Goal: Task Accomplishment & Management: Use online tool/utility

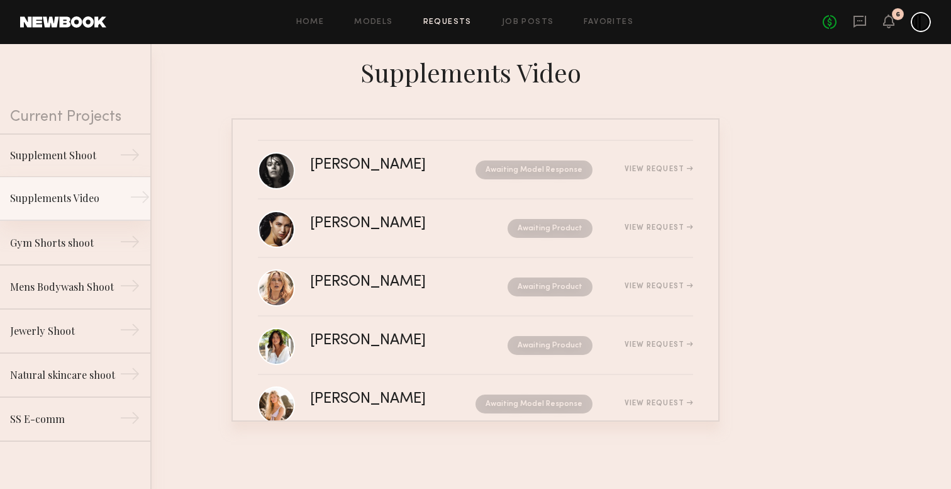
click at [127, 182] on link "Supplements Video →" at bounding box center [75, 199] width 150 height 44
click at [92, 191] on div "Supplements Video" at bounding box center [64, 198] width 109 height 15
click at [66, 208] on link "Supplements Video →" at bounding box center [75, 199] width 150 height 44
click at [397, 23] on div "Home Models Requests Job Posts Favorites Sign Out" at bounding box center [464, 22] width 717 height 8
click at [381, 23] on link "Models" at bounding box center [373, 22] width 38 height 8
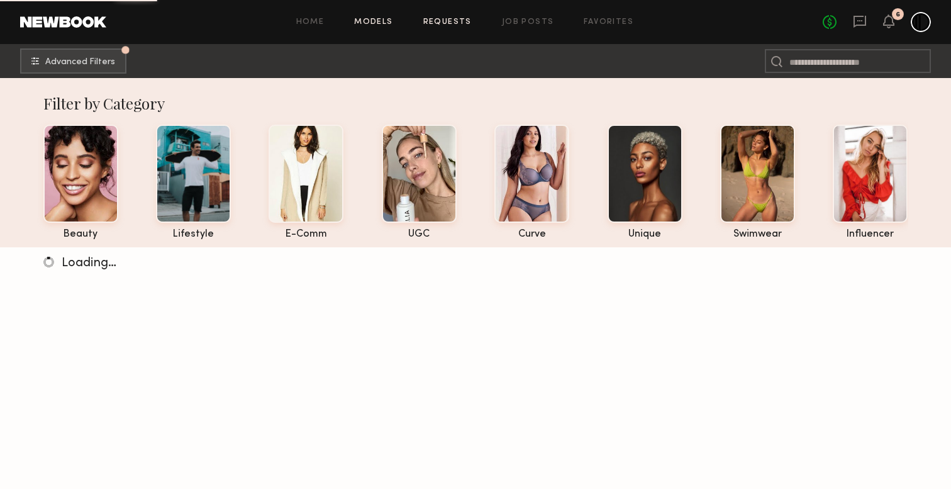
click at [447, 21] on link "Requests" at bounding box center [447, 22] width 48 height 8
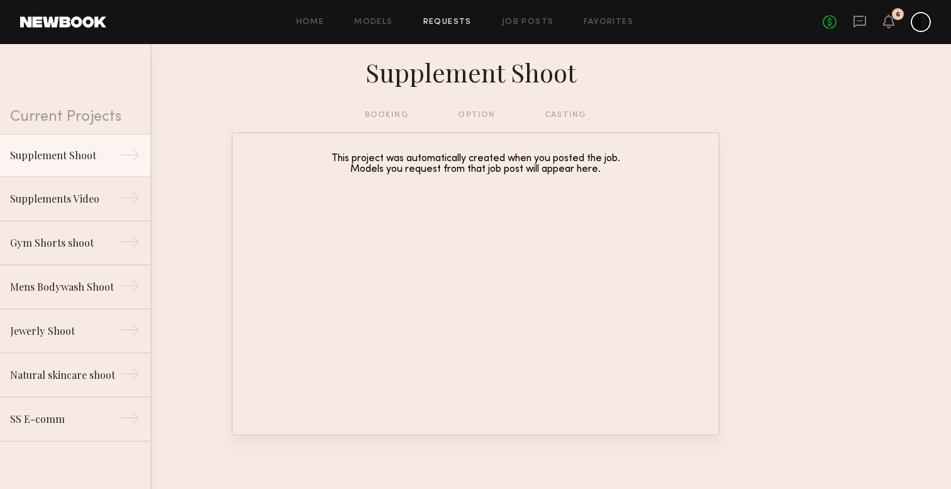
click at [403, 16] on div "Home Models Requests Job Posts Favorites Sign Out No fees up to $5,000 6" at bounding box center [518, 22] width 825 height 20
click at [359, 31] on div "Home Models Requests Job Posts Favorites Sign Out No fees up to $5,000 6" at bounding box center [518, 22] width 825 height 20
click at [380, 16] on div "Home Models Requests Job Posts Favorites Sign Out No fees up to $5,000 6" at bounding box center [518, 22] width 825 height 20
click at [381, 24] on link "Models" at bounding box center [373, 22] width 38 height 8
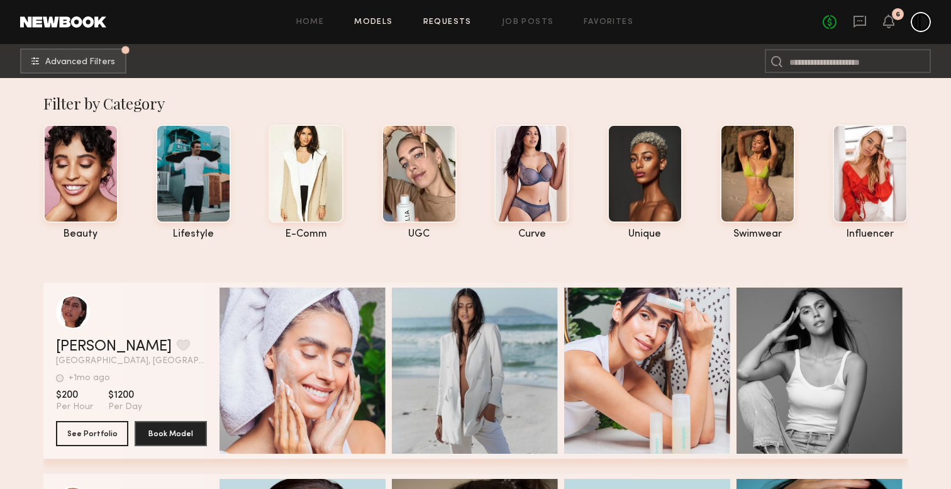
click at [449, 20] on link "Requests" at bounding box center [447, 22] width 48 height 8
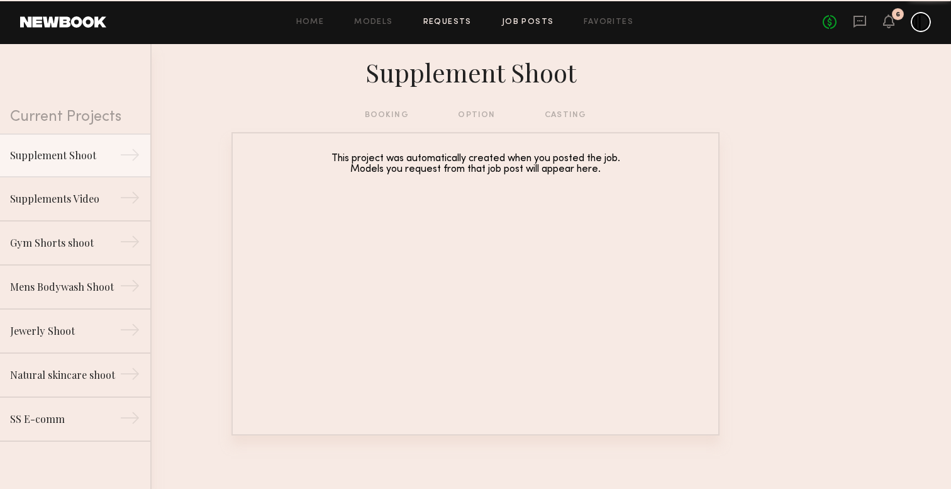
click at [527, 21] on link "Job Posts" at bounding box center [528, 22] width 52 height 8
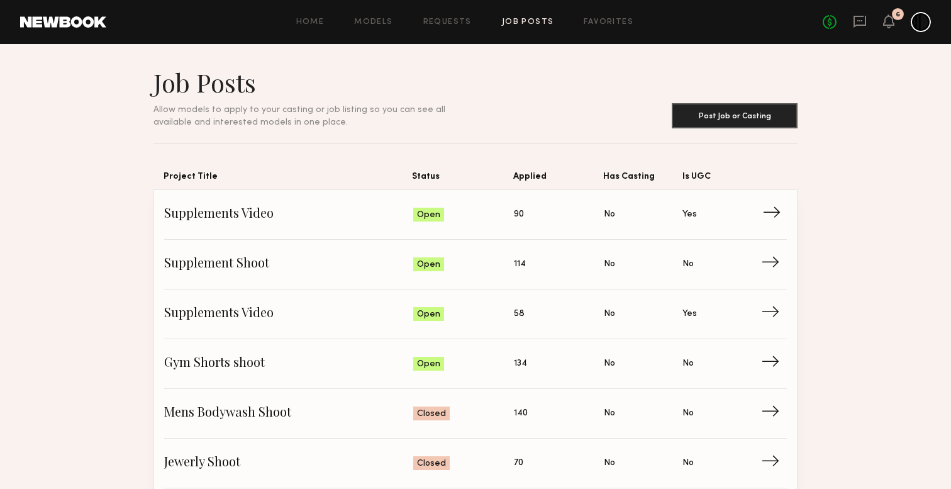
click at [220, 210] on span "Supplements Video" at bounding box center [288, 214] width 249 height 19
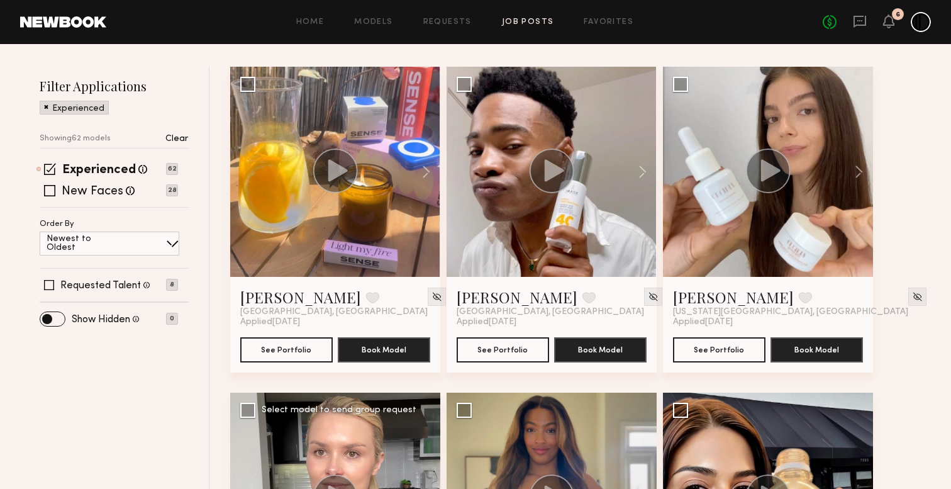
scroll to position [134, 0]
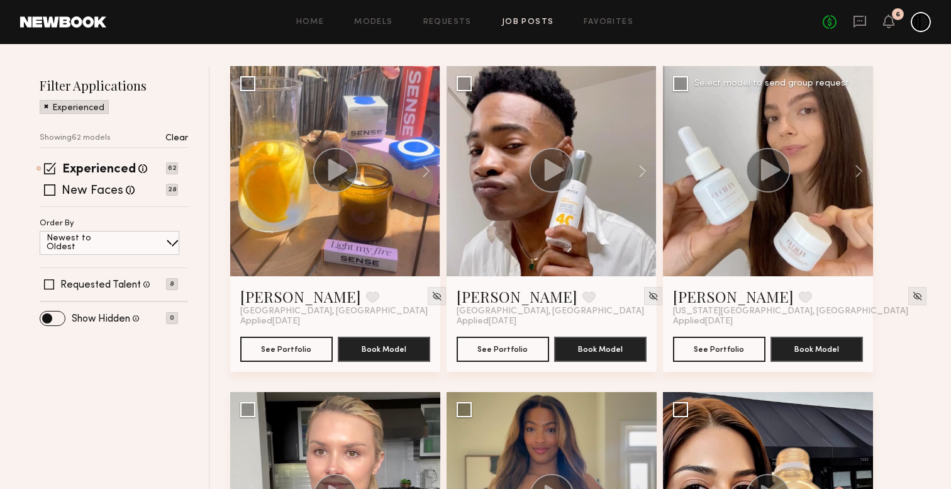
click at [777, 156] on circle at bounding box center [768, 170] width 45 height 45
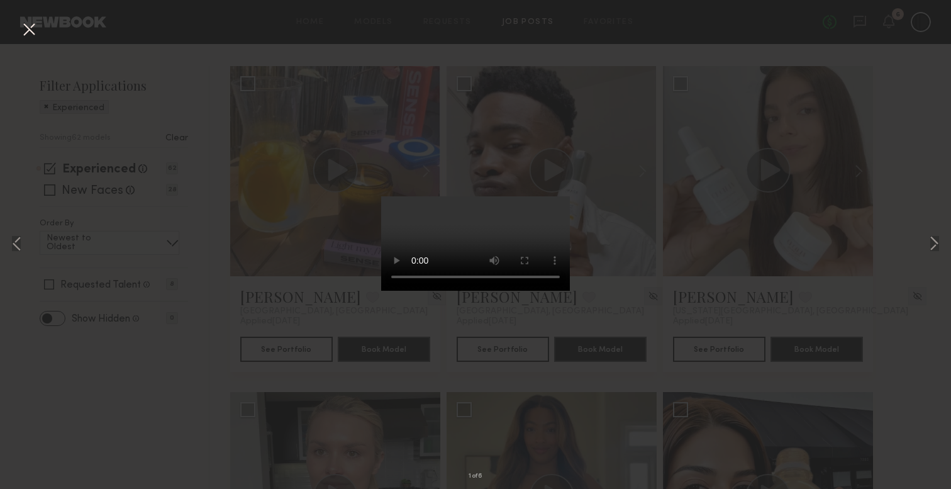
click at [712, 255] on div "1 of 6" at bounding box center [475, 244] width 951 height 489
click at [18, 37] on div "1 of 6" at bounding box center [475, 244] width 951 height 489
click at [33, 26] on button at bounding box center [29, 30] width 20 height 23
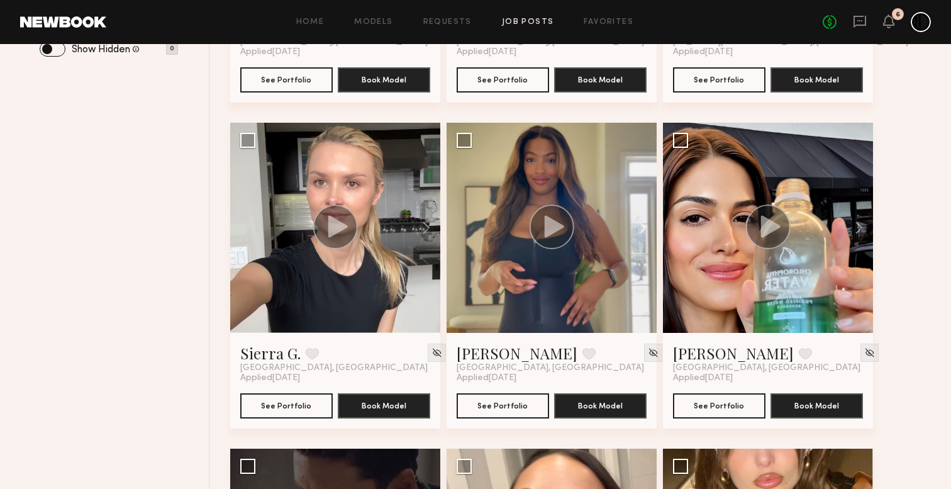
scroll to position [0, 0]
